Goal: Task Accomplishment & Management: Use online tool/utility

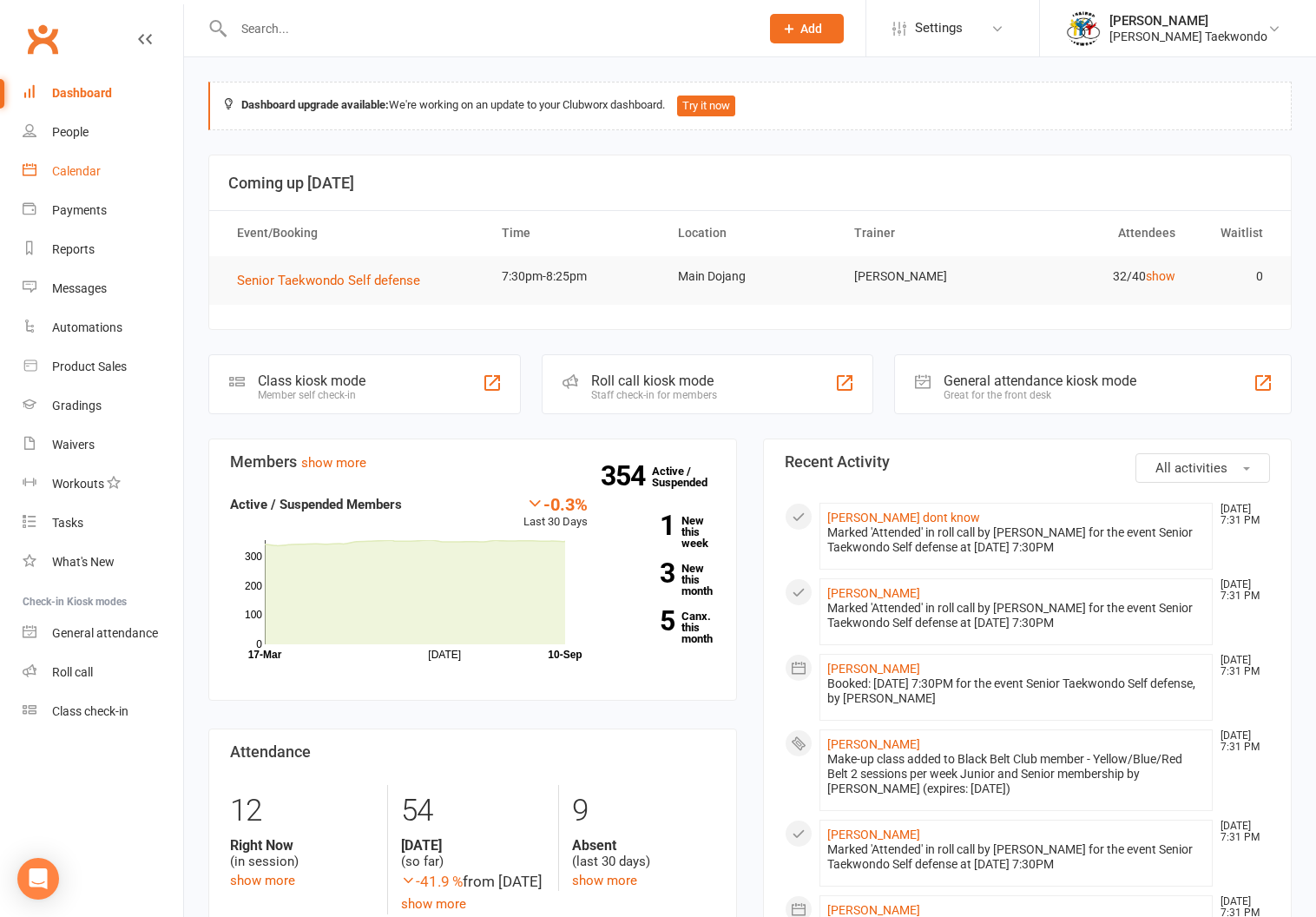
click at [70, 167] on div "Calendar" at bounding box center [76, 171] width 49 height 14
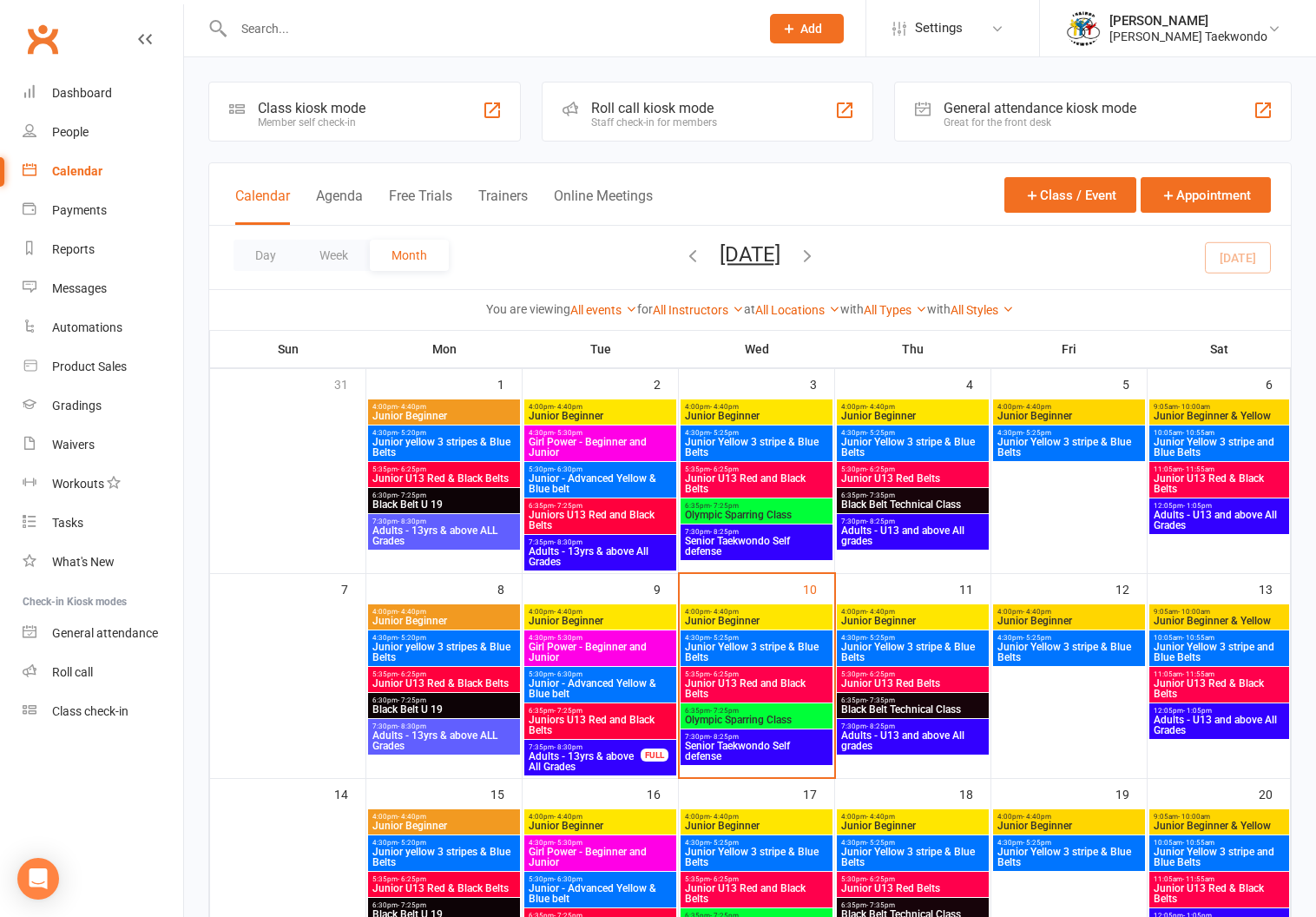
click at [733, 743] on span "Senior Taekwondo Self defense" at bounding box center [756, 750] width 145 height 20
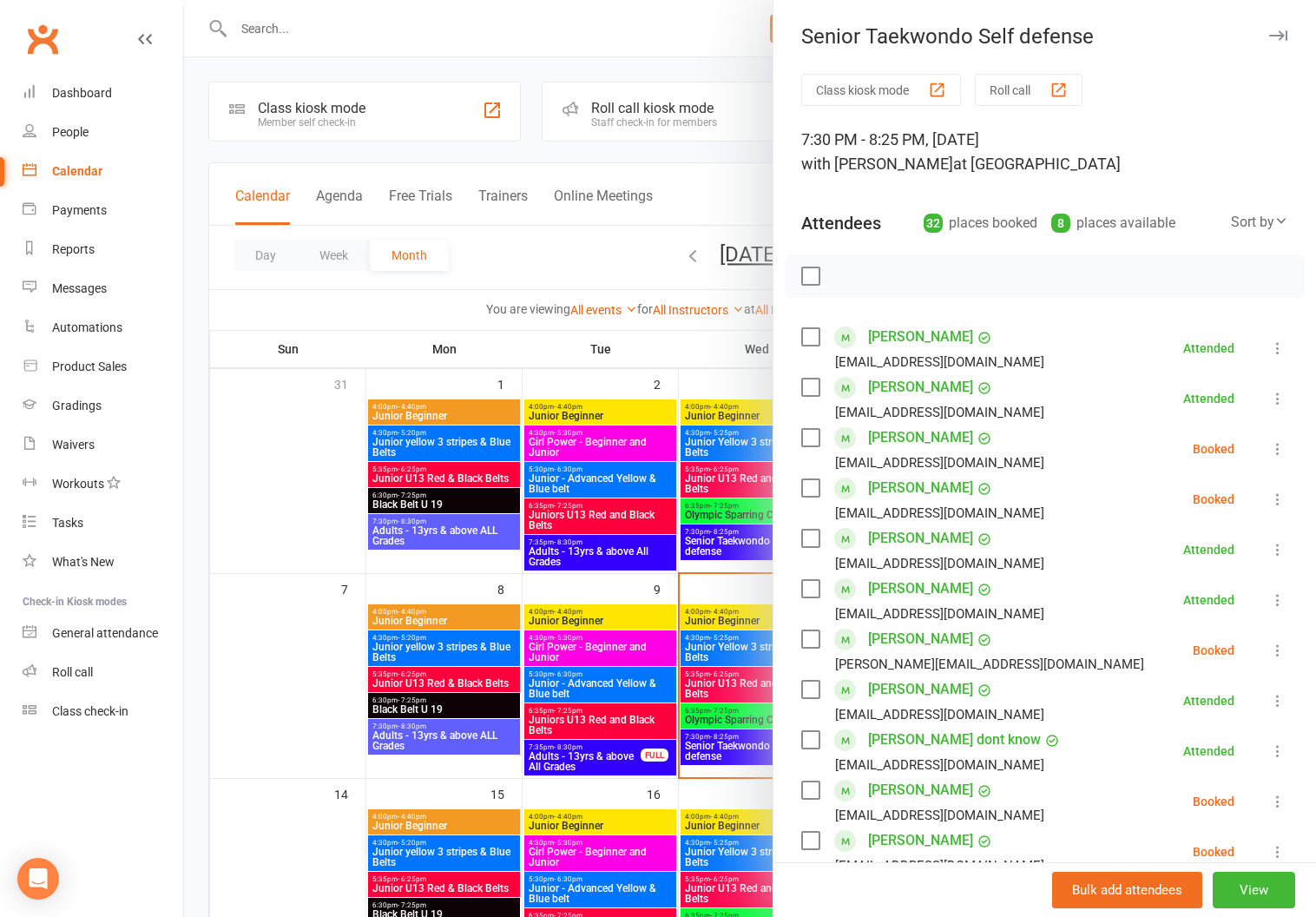
click at [1001, 80] on button "Roll call" at bounding box center [1029, 90] width 108 height 32
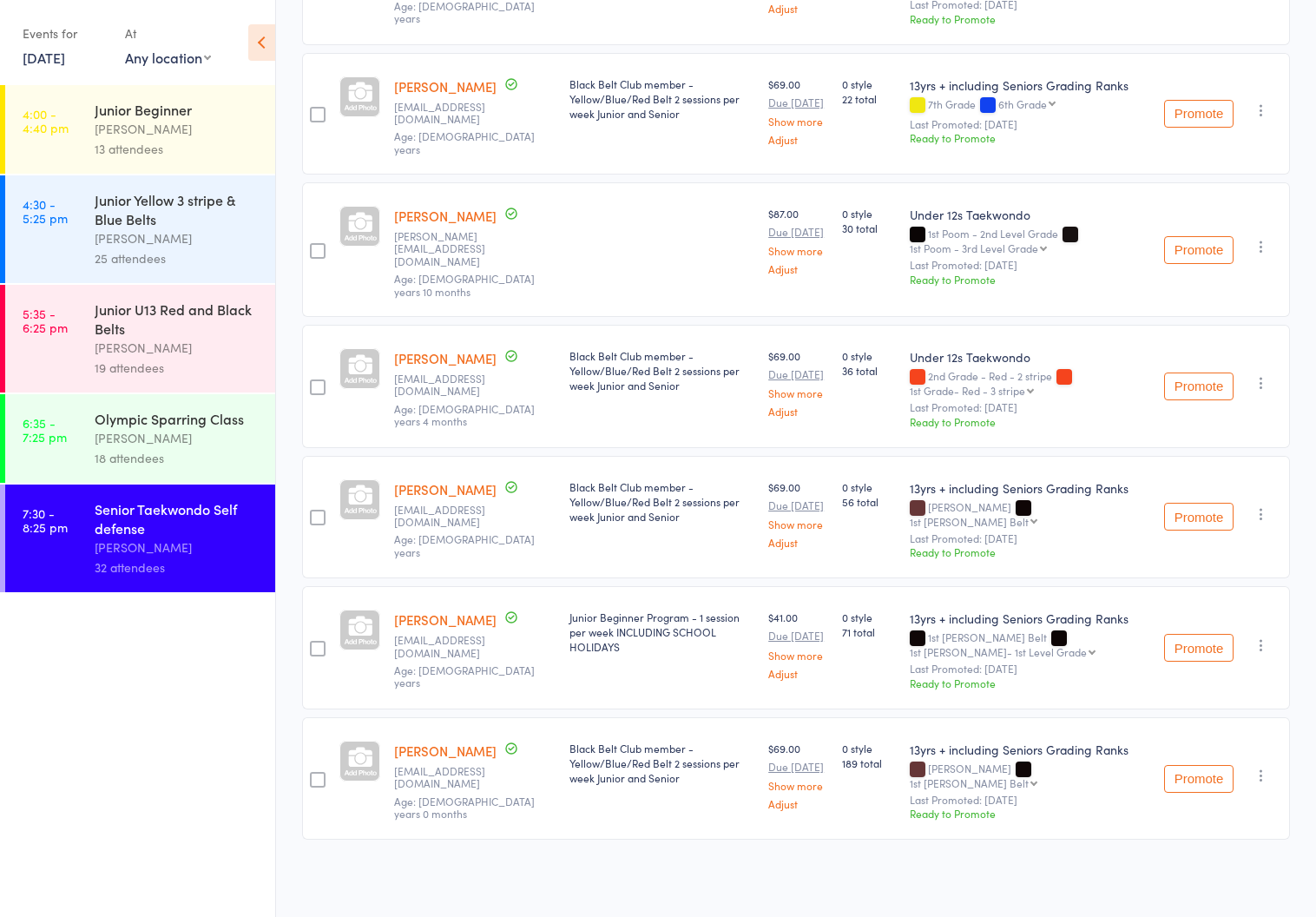
scroll to position [1378, 0]
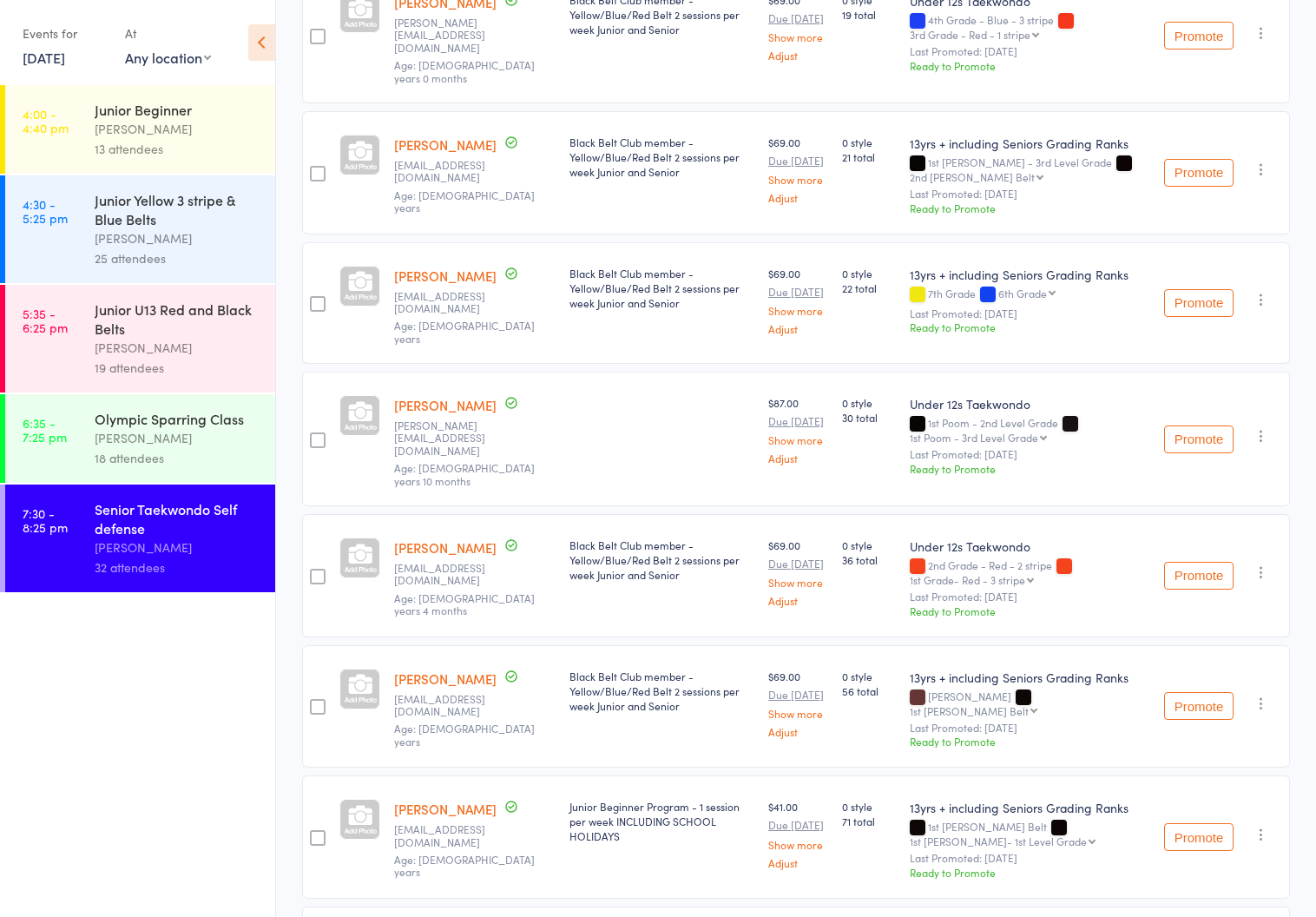
click at [127, 432] on div "[PERSON_NAME]" at bounding box center [177, 438] width 166 height 19
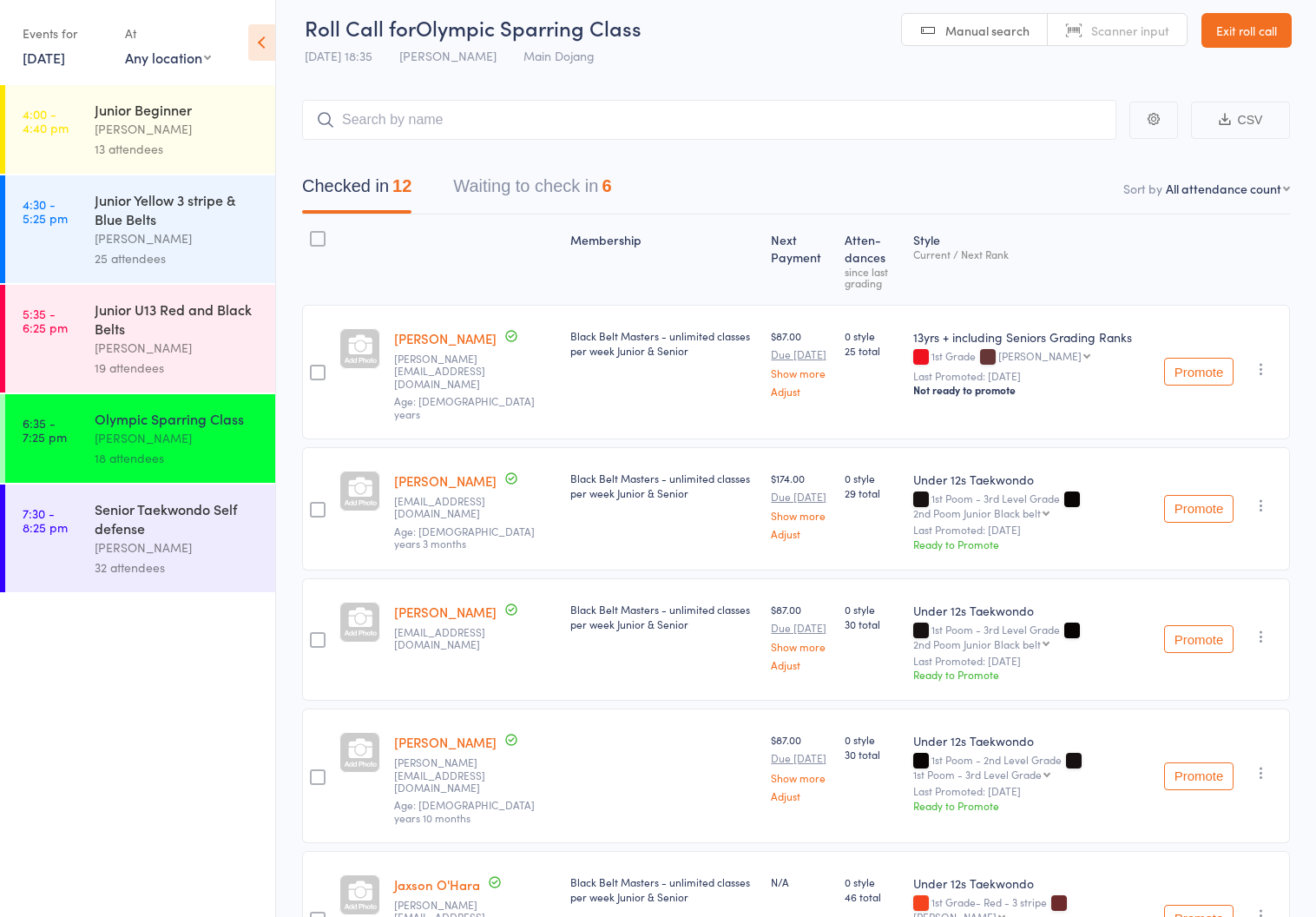
click at [483, 178] on button "Waiting to check in 6" at bounding box center [532, 190] width 158 height 46
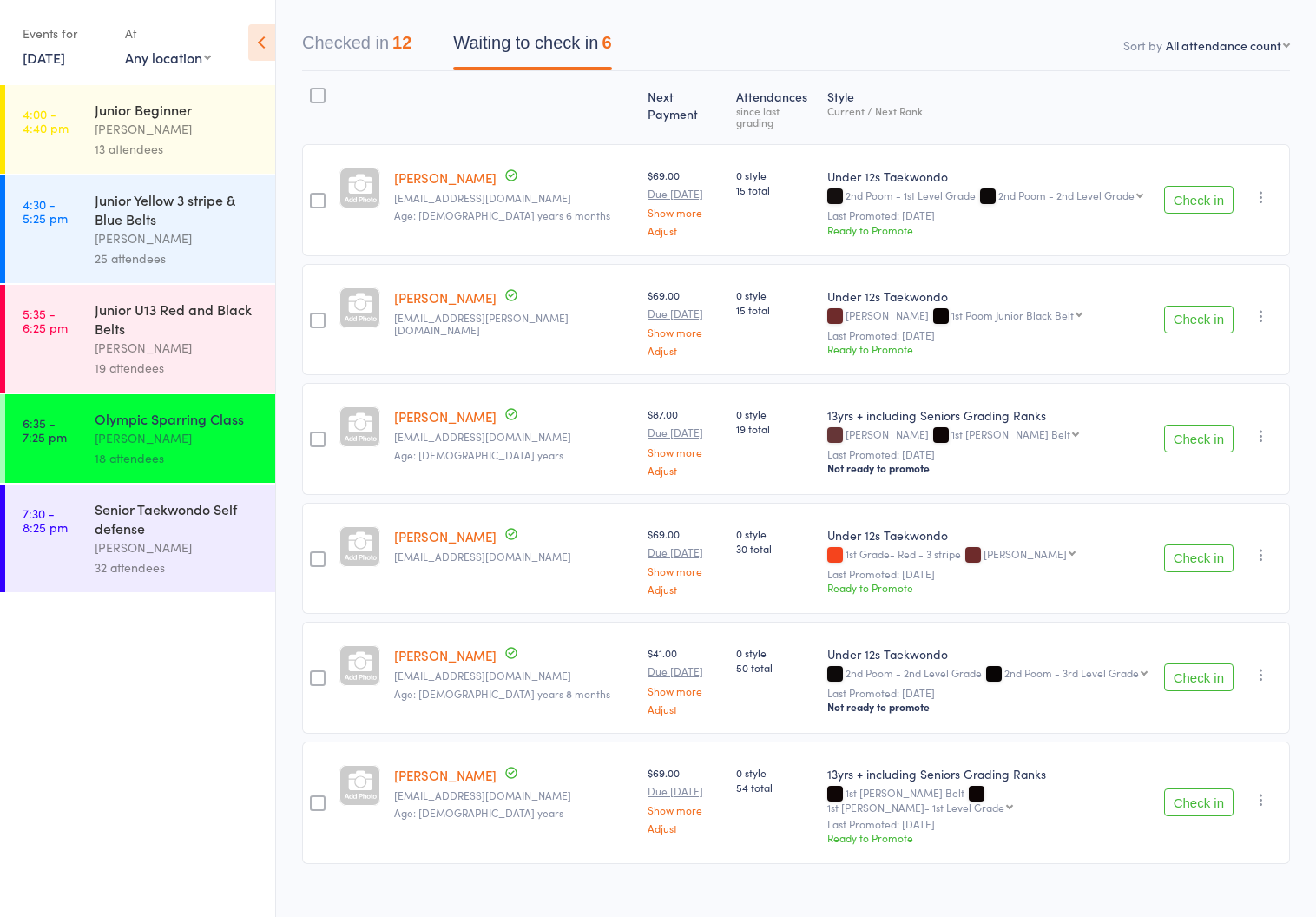
scroll to position [151, 0]
